Goal: Task Accomplishment & Management: Use online tool/utility

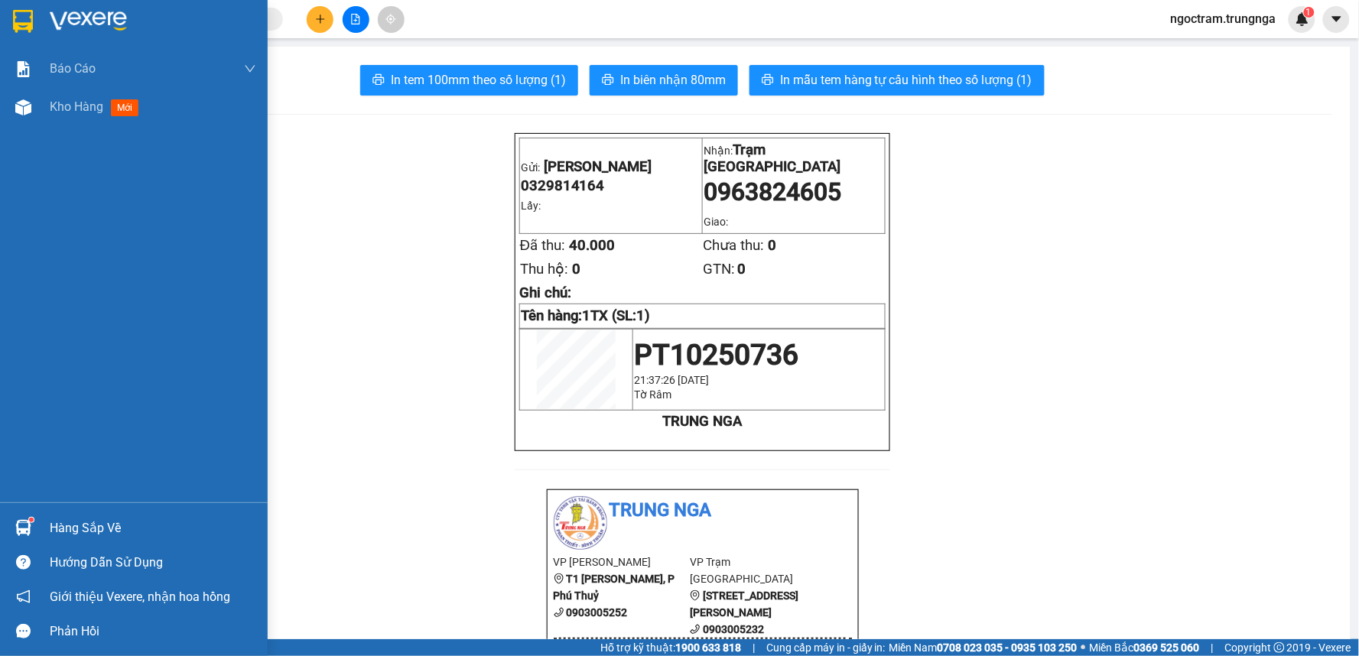
scroll to position [170, 0]
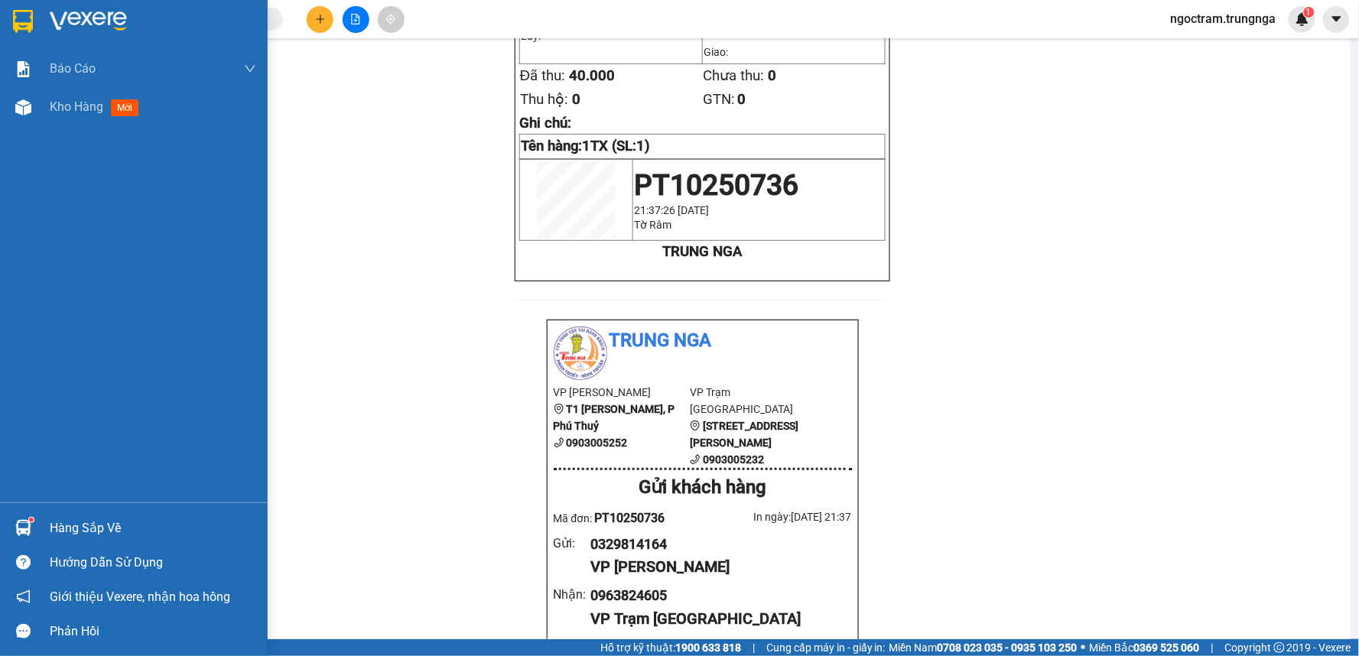
click at [63, 112] on span "Kho hàng" at bounding box center [77, 106] width 54 height 15
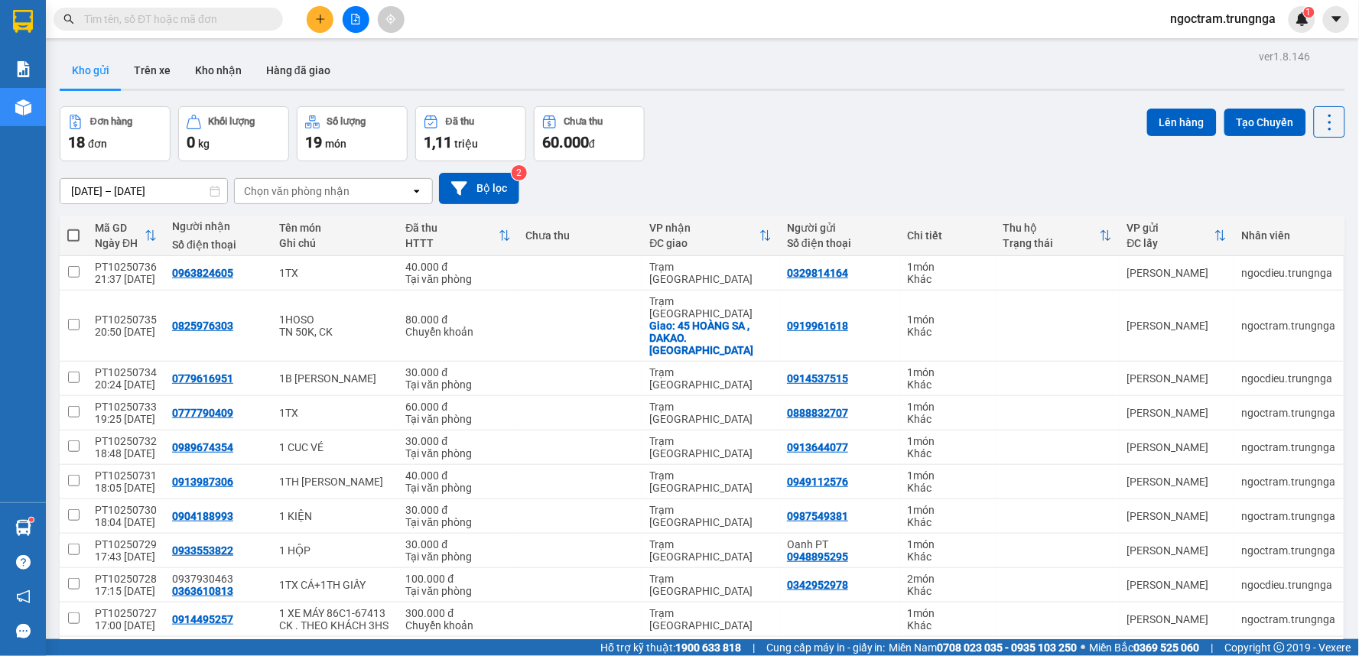
click at [109, 70] on button "Kho gửi" at bounding box center [91, 70] width 62 height 37
click at [315, 27] on button at bounding box center [320, 19] width 27 height 27
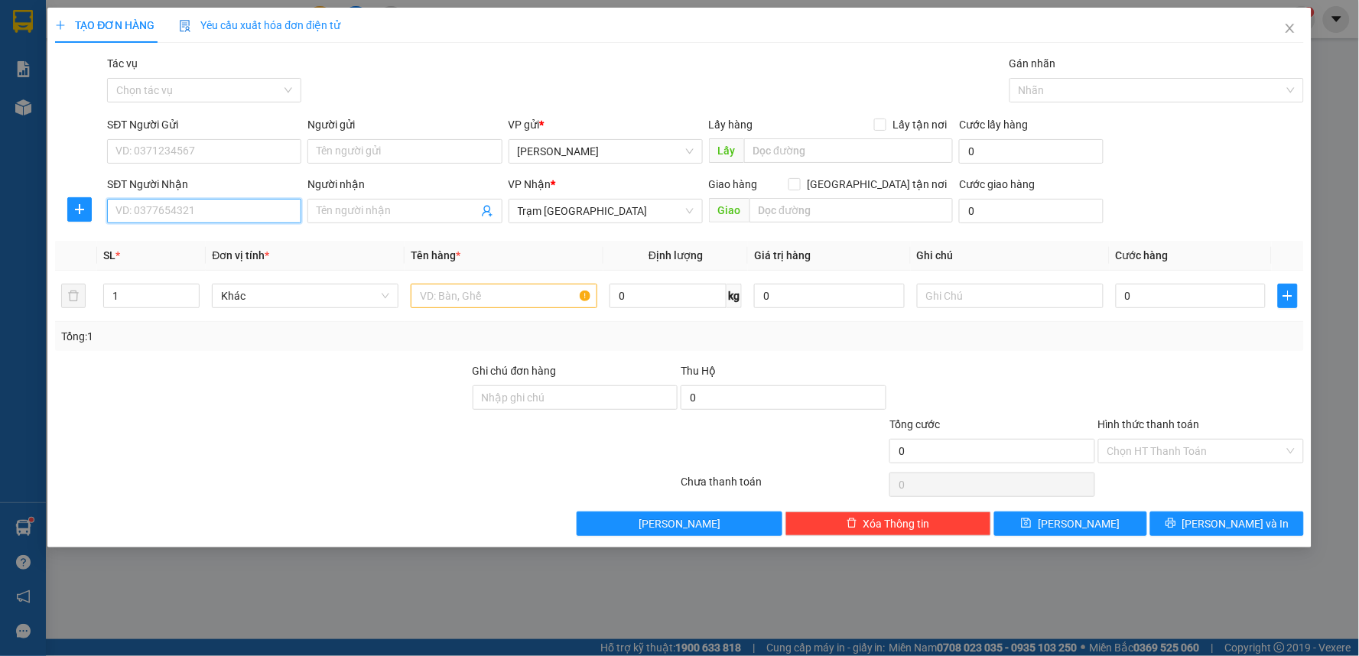
click at [161, 203] on input "SĐT Người Nhận" at bounding box center [204, 211] width 194 height 24
type input "0987530556"
click at [169, 234] on div "0987530556" at bounding box center [204, 241] width 176 height 17
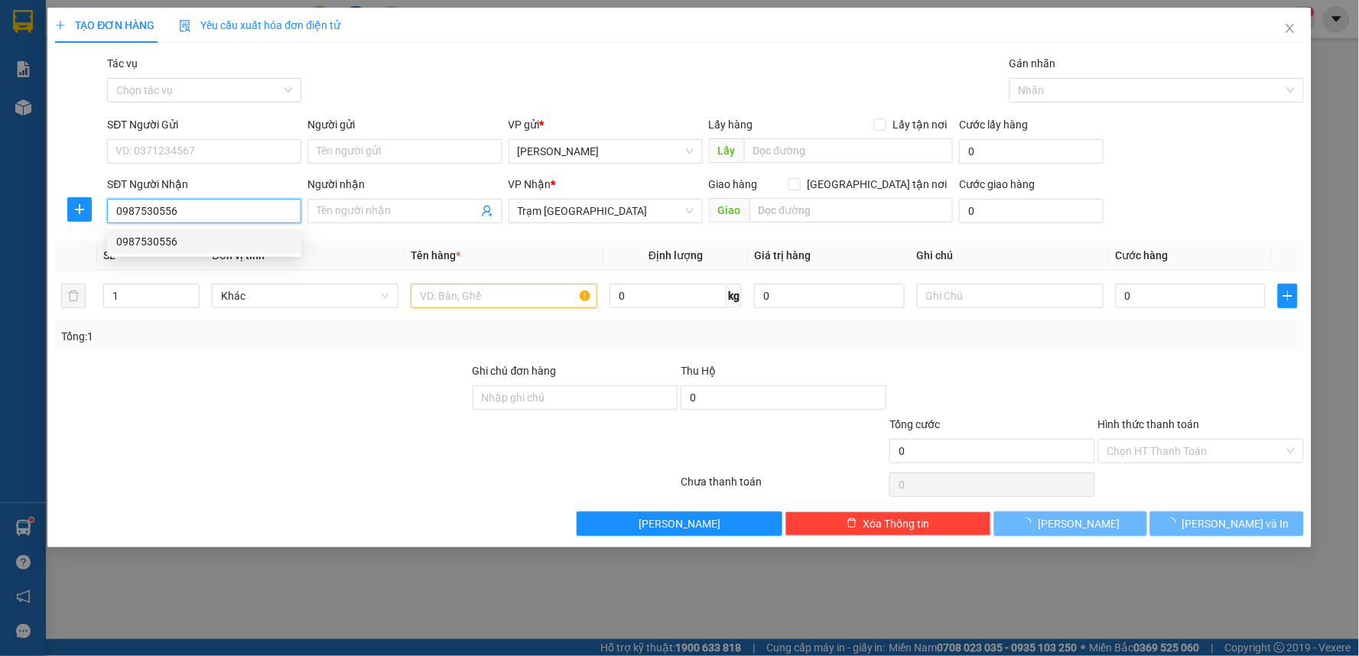
type input "50.000"
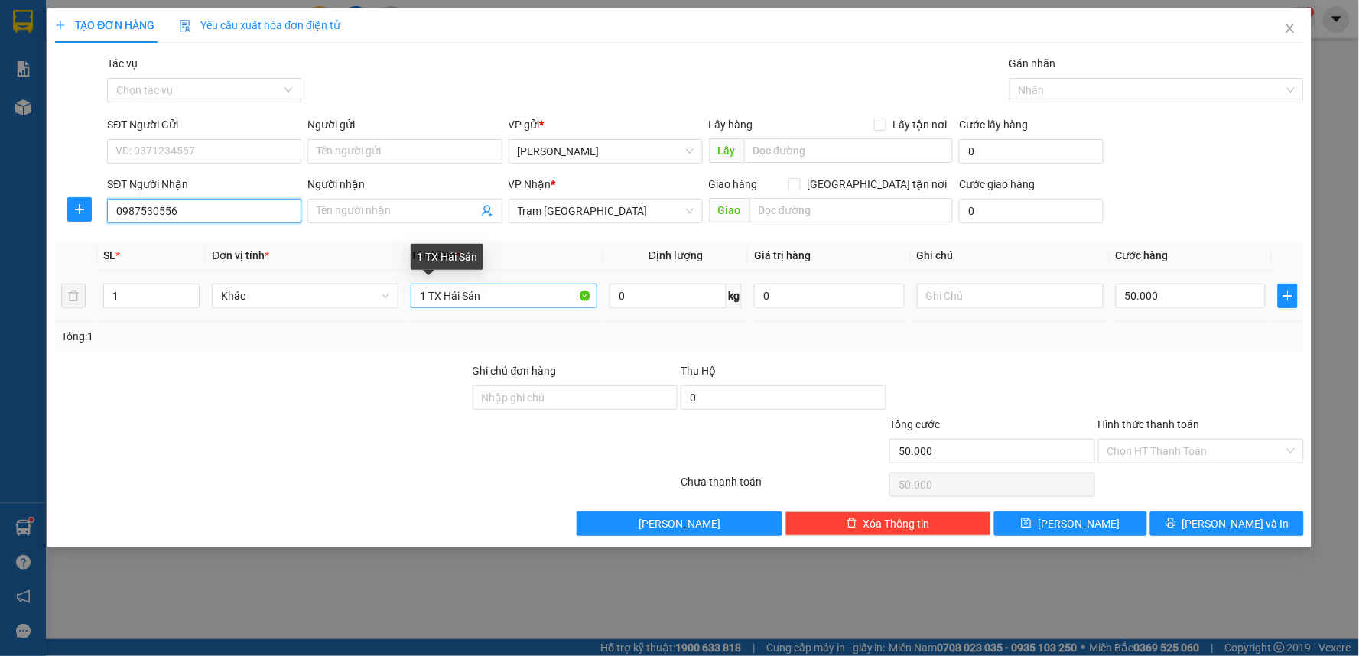
type input "0987530556"
drag, startPoint x: 507, startPoint y: 299, endPoint x: 430, endPoint y: 304, distance: 77.4
click at [430, 304] on input "1 TX Hải Sản" at bounding box center [504, 296] width 187 height 24
click at [515, 291] on input "1 TX Hải Sản" at bounding box center [504, 296] width 187 height 24
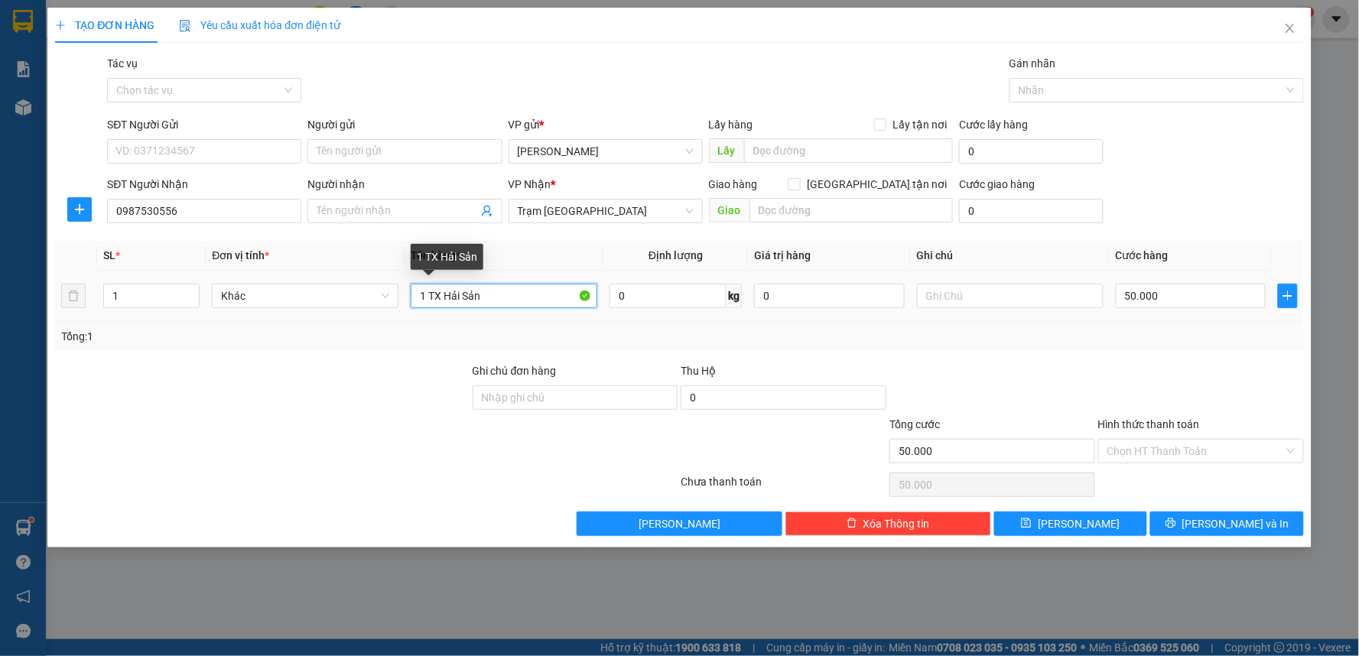
click at [515, 291] on input "1 TX Hải Sản" at bounding box center [504, 296] width 187 height 24
type input "1 KIỆN TEM"
click at [1136, 304] on input "50.000" at bounding box center [1191, 296] width 151 height 24
type input "4"
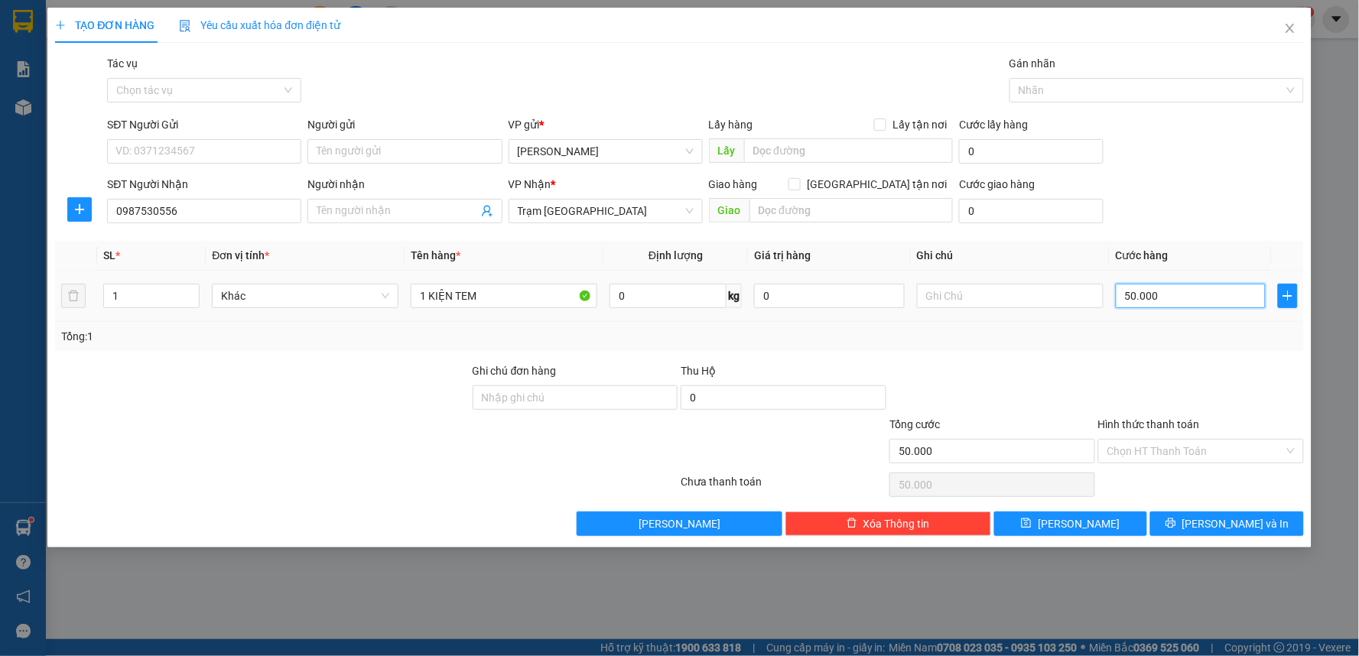
type input "4"
type input "40"
type input "40.000"
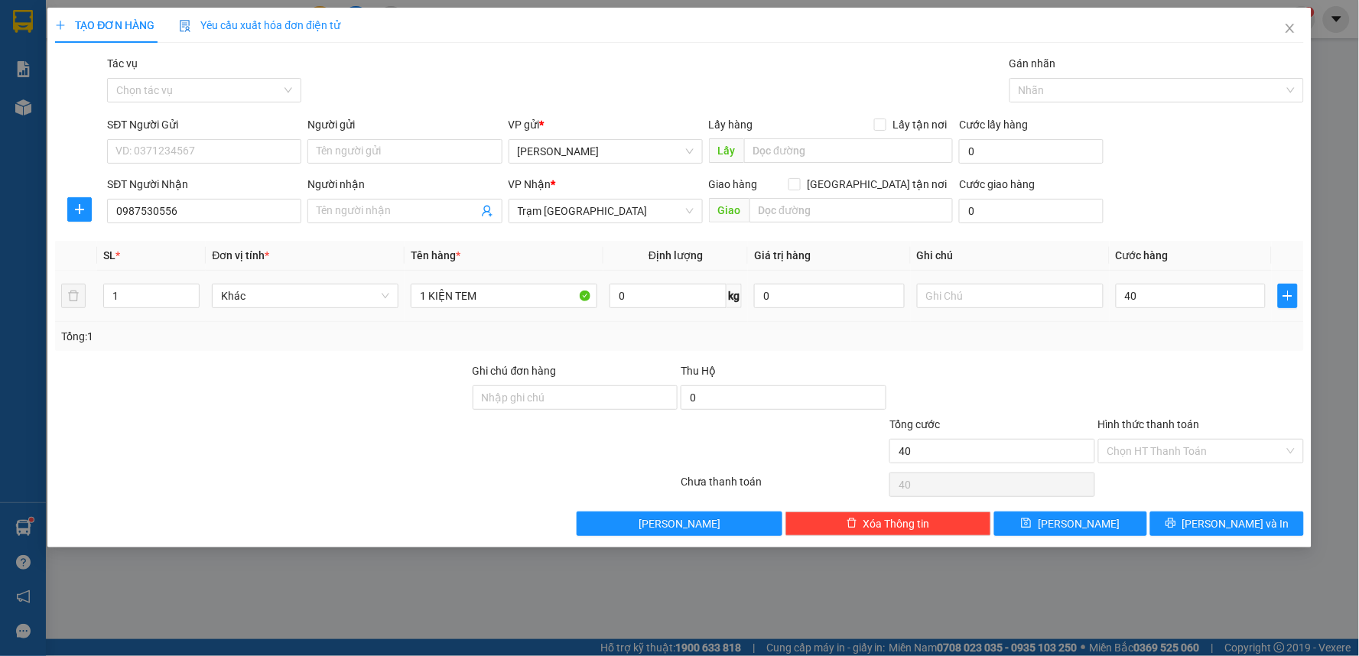
type input "40.000"
click at [1168, 337] on div "Tổng: 1" at bounding box center [679, 336] width 1237 height 17
click at [1165, 448] on input "Hình thức thanh toán" at bounding box center [1195, 451] width 177 height 23
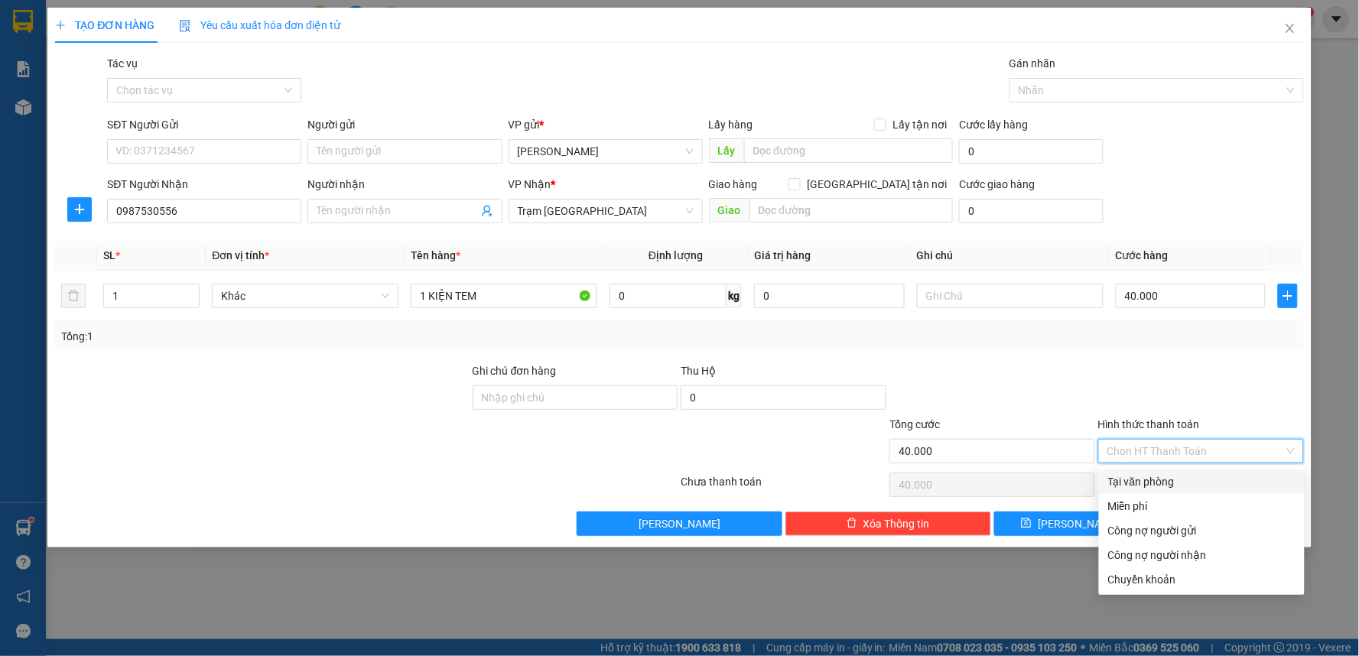
click at [1156, 487] on div "Tại văn phòng" at bounding box center [1201, 481] width 187 height 17
type input "0"
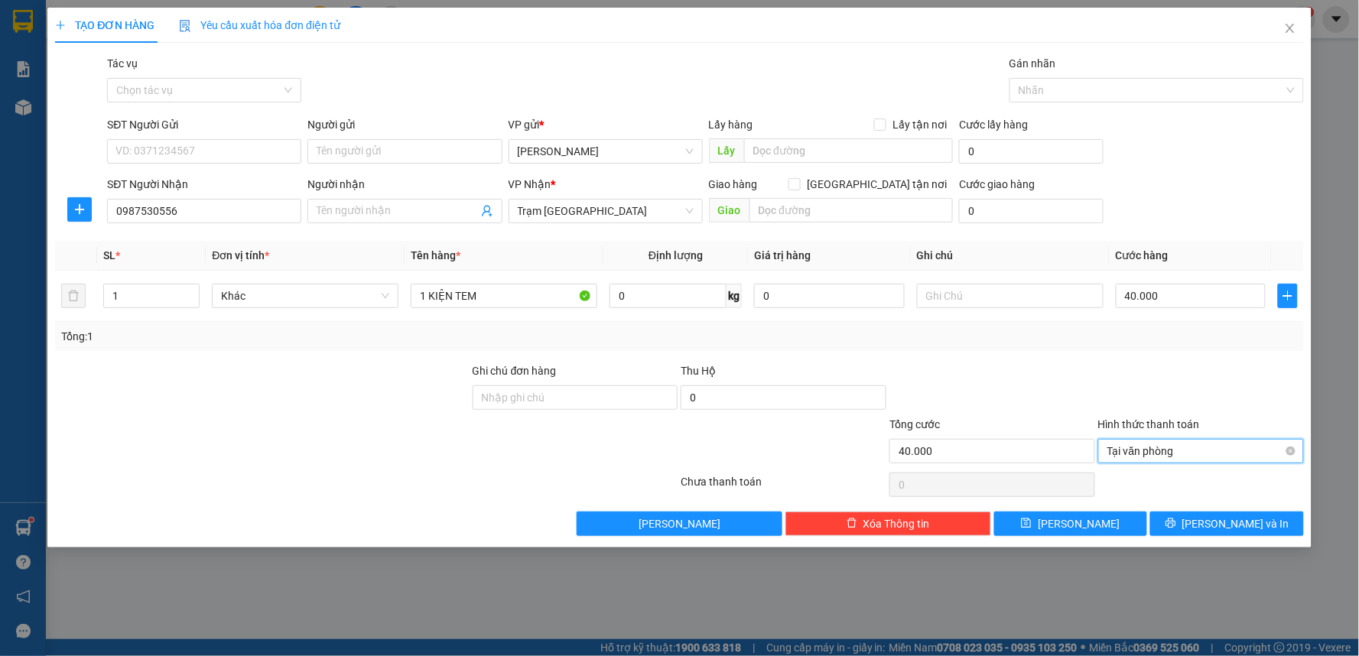
drag, startPoint x: 1152, startPoint y: 459, endPoint x: 1145, endPoint y: 462, distance: 8.2
click at [1152, 459] on span "Tại văn phòng" at bounding box center [1200, 451] width 187 height 23
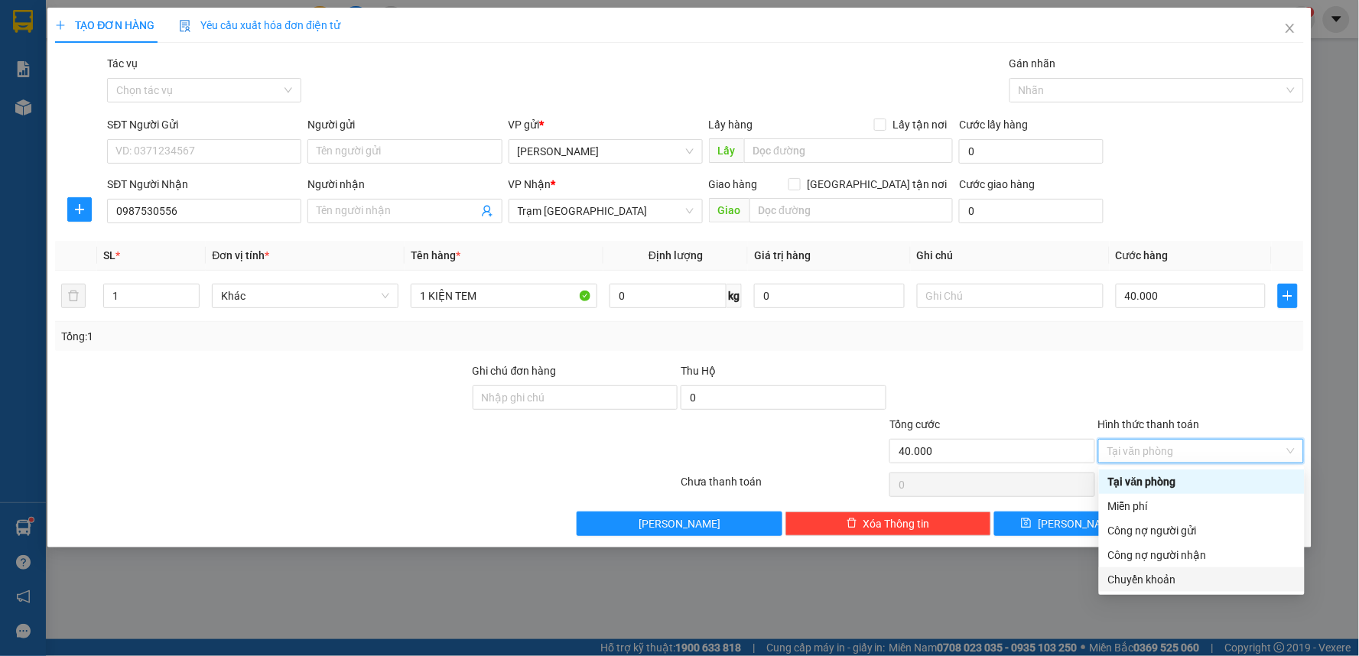
click at [1119, 582] on div "Chuyển khoản" at bounding box center [1201, 579] width 187 height 17
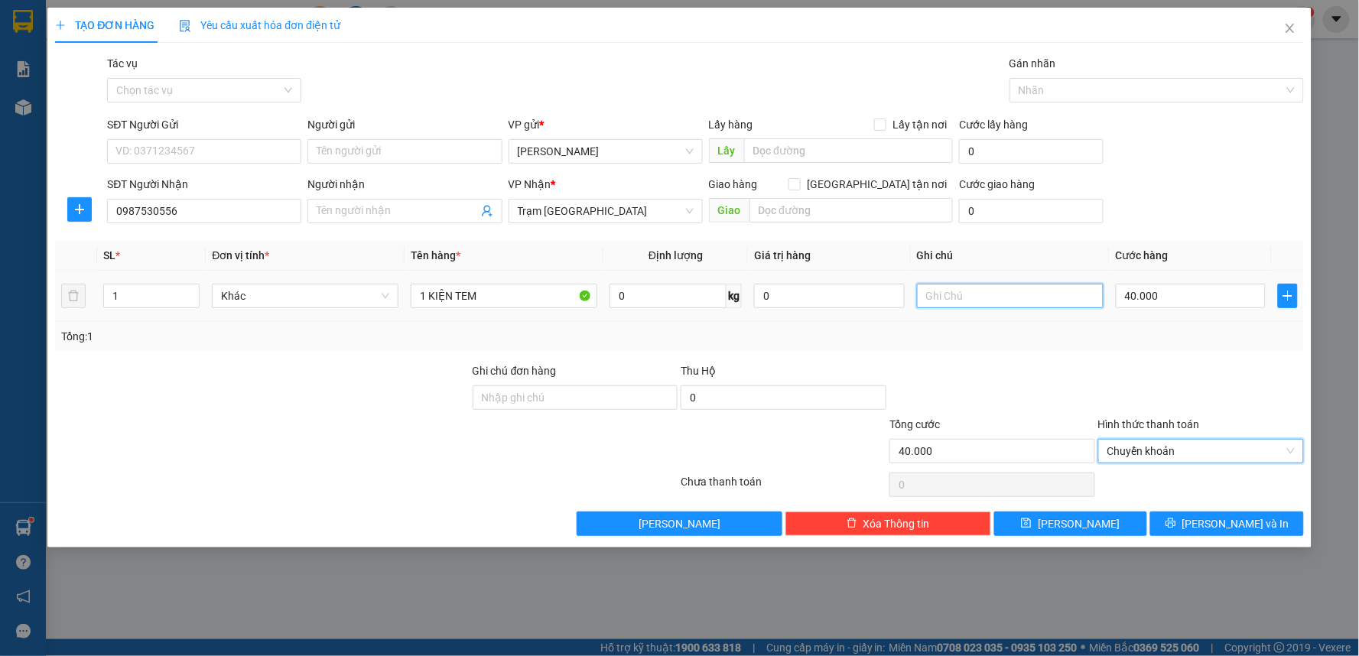
click at [930, 296] on input "text" at bounding box center [1010, 296] width 187 height 24
type input "CK"
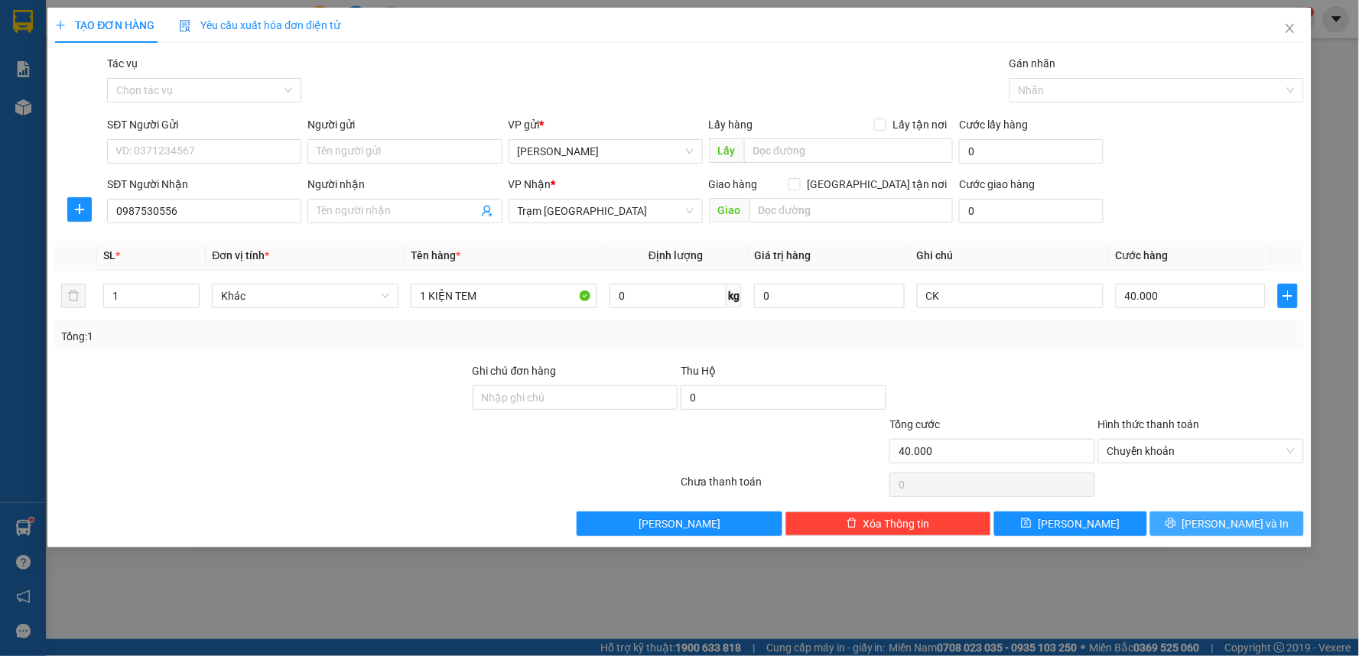
click at [1214, 525] on span "[PERSON_NAME] và In" at bounding box center [1235, 523] width 107 height 17
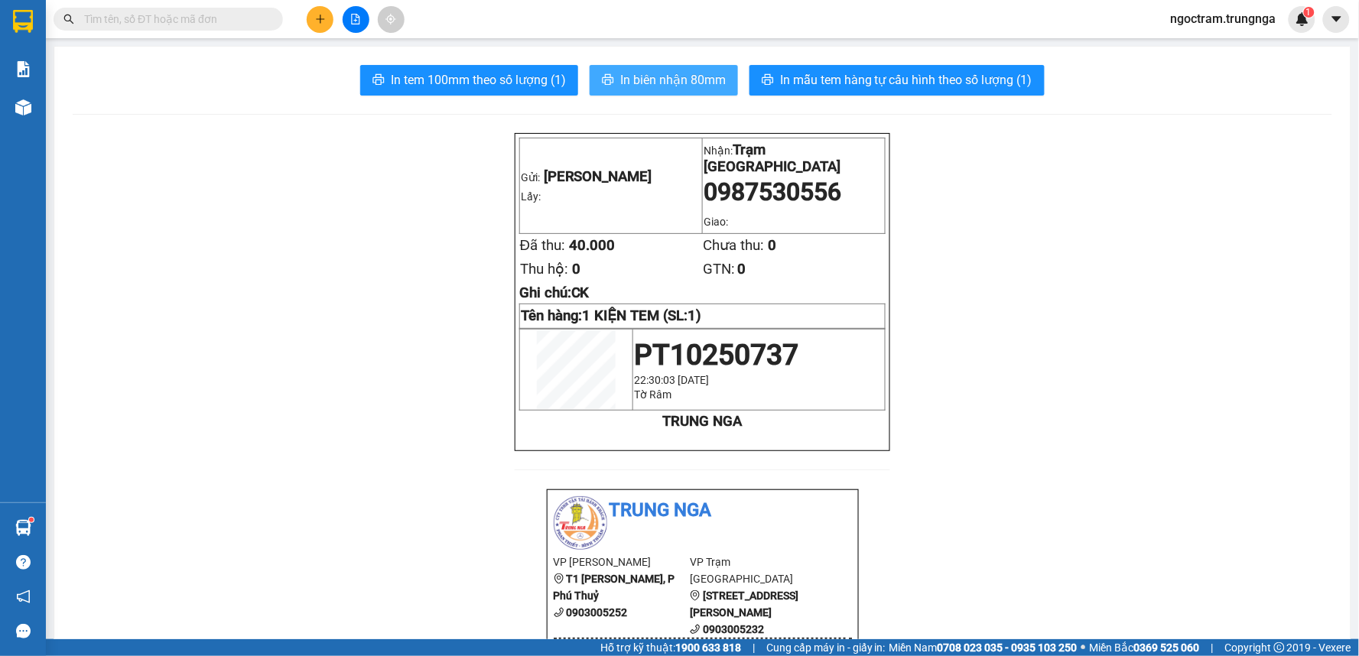
click at [639, 77] on span "In biên nhận 80mm" at bounding box center [673, 79] width 106 height 19
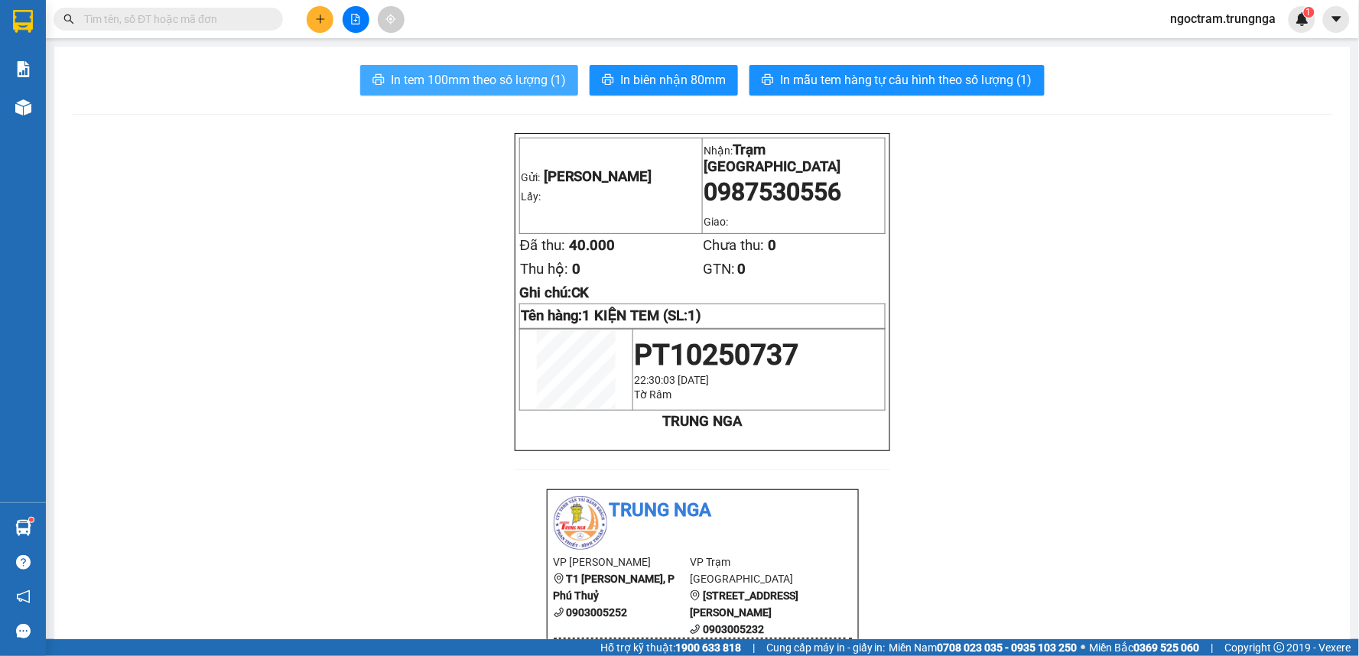
click at [492, 86] on span "In tem 100mm theo số lượng (1)" at bounding box center [478, 79] width 175 height 19
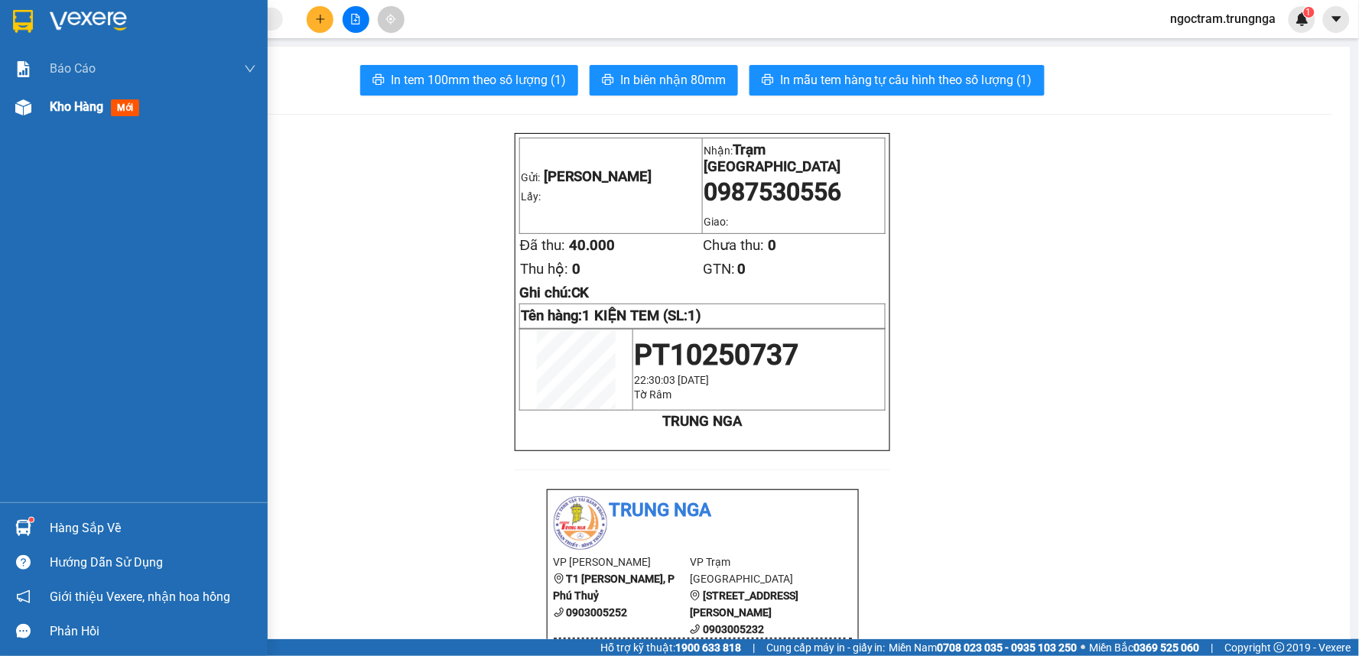
click at [28, 104] on img at bounding box center [23, 107] width 16 height 16
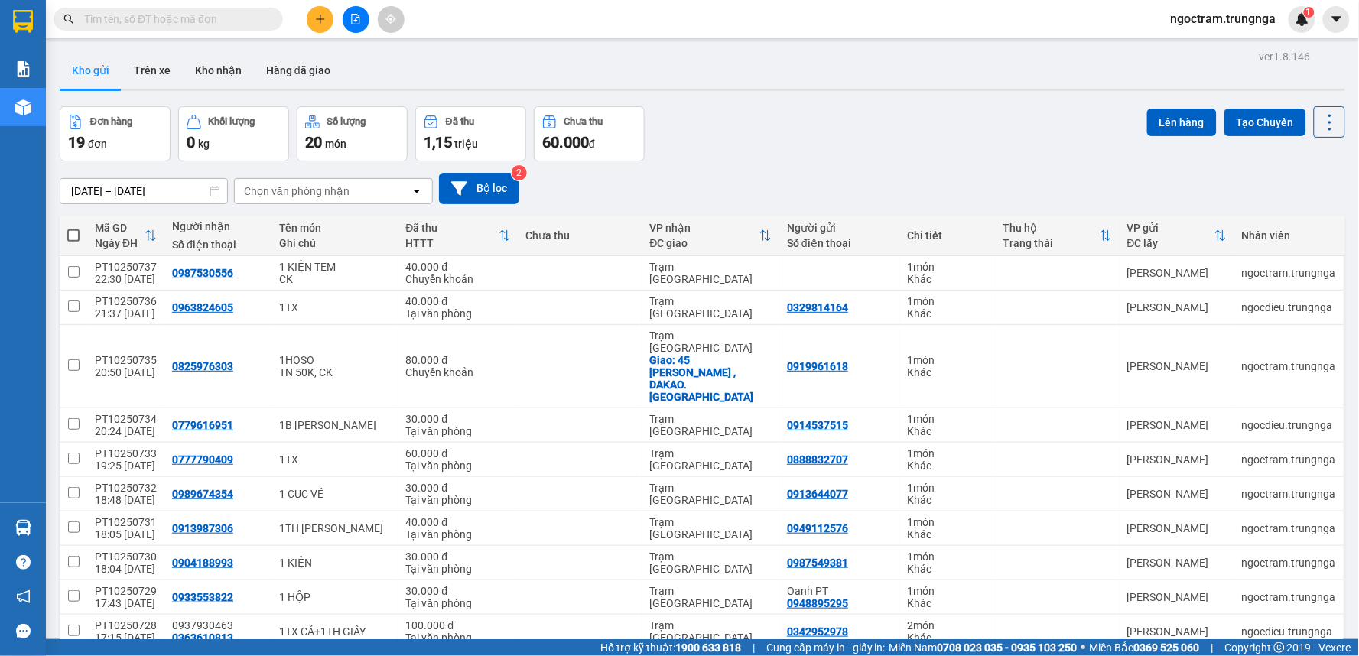
click at [1206, 24] on span "ngoctram.trungnga" at bounding box center [1224, 18] width 130 height 19
click at [1201, 54] on span "Đăng xuất" at bounding box center [1230, 47] width 99 height 17
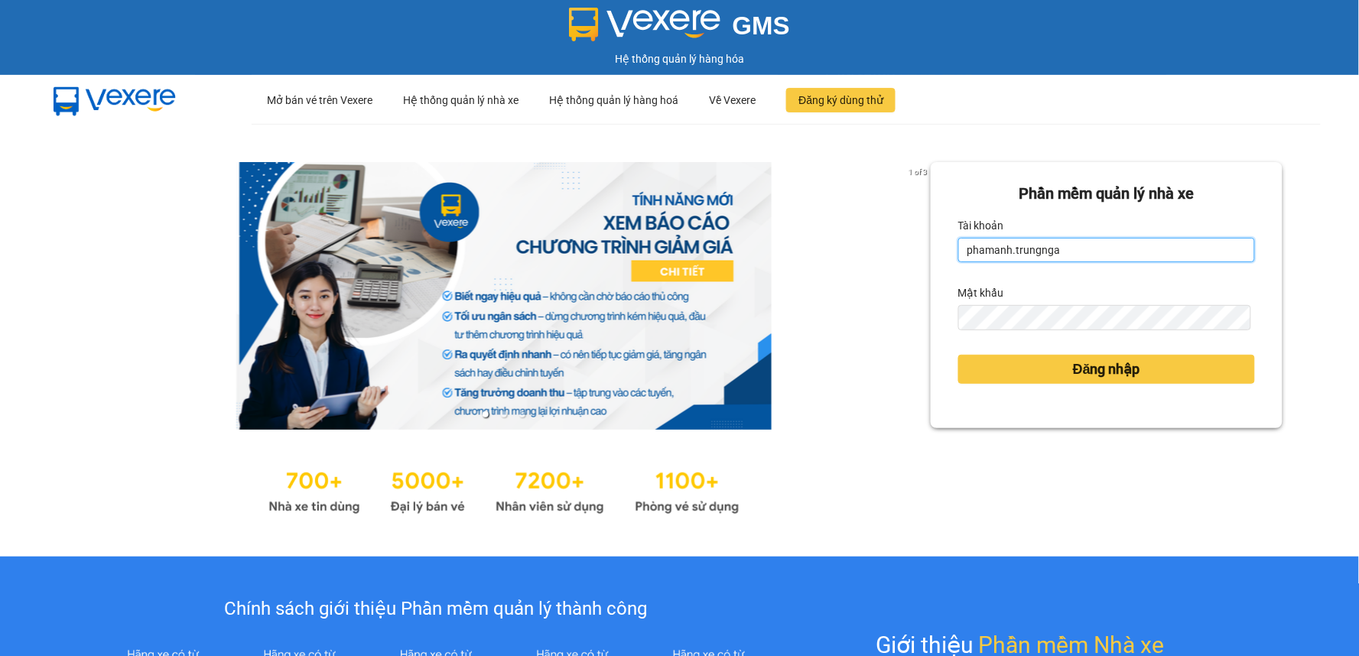
click at [989, 249] on input "phamanh.trungnga" at bounding box center [1106, 250] width 297 height 24
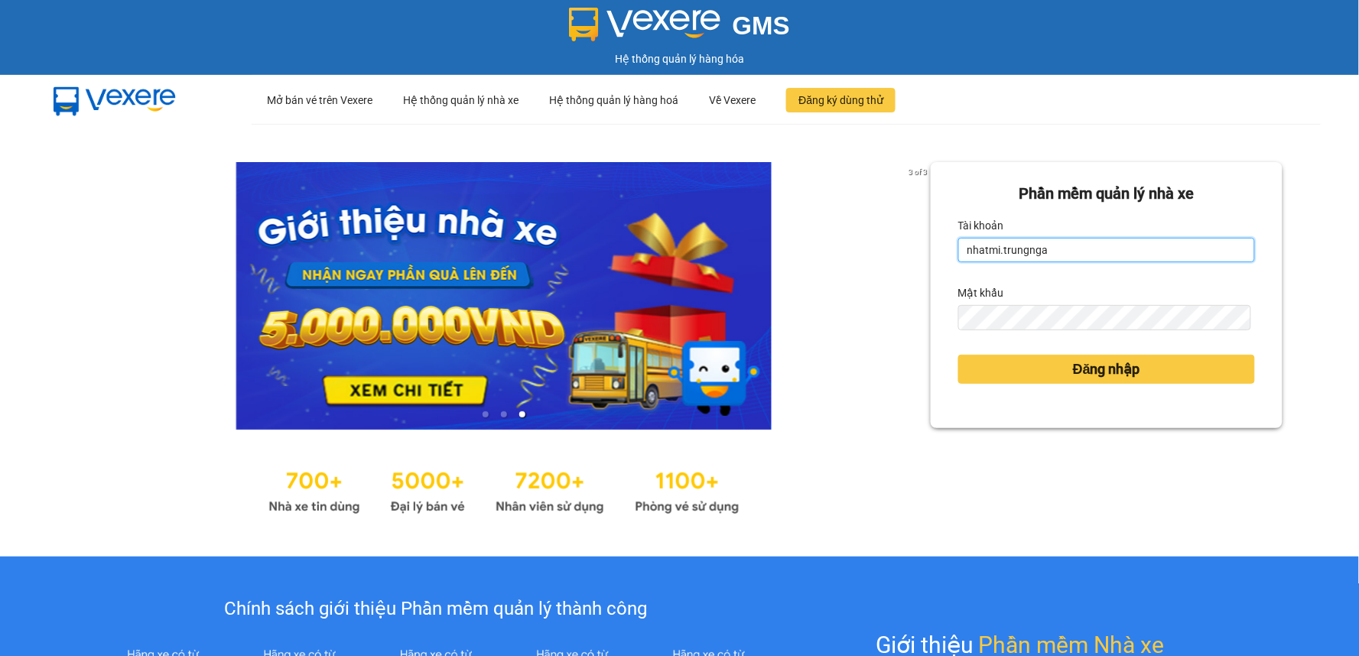
type input "nhatmi.trungnga"
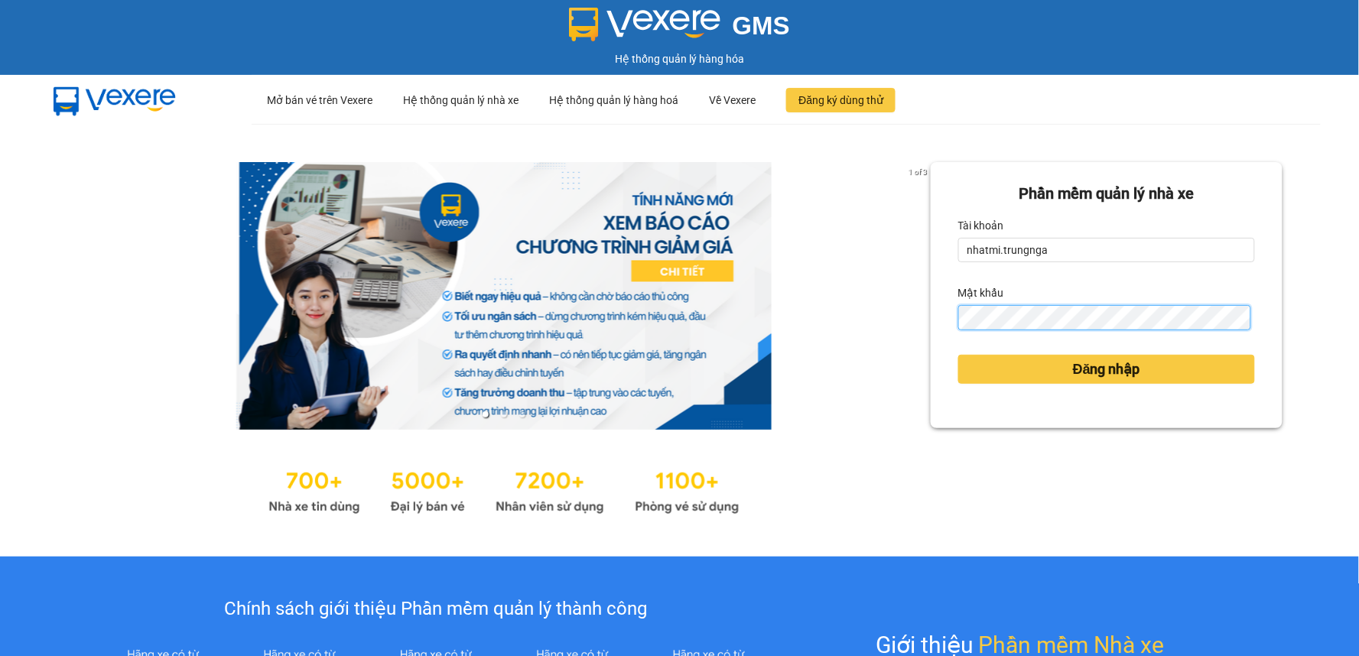
click at [958, 355] on button "Đăng nhập" at bounding box center [1106, 369] width 297 height 29
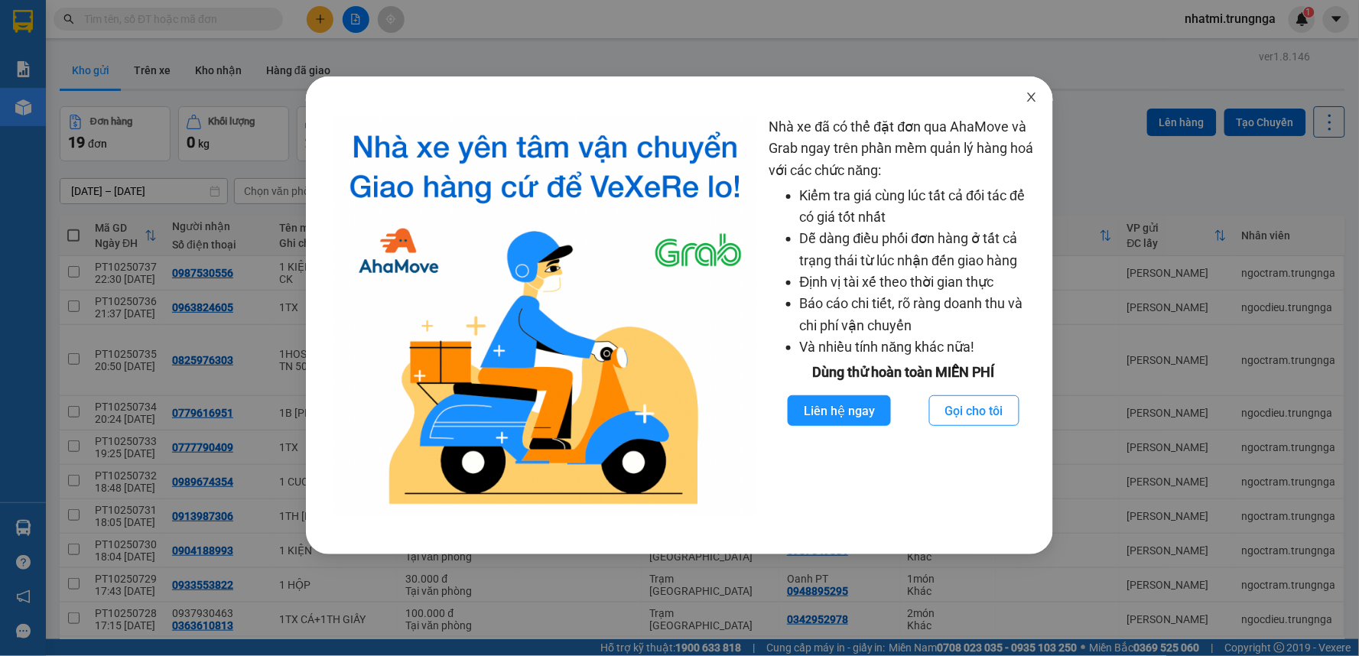
click at [1034, 100] on icon "close" at bounding box center [1032, 97] width 8 height 9
